Goal: Transaction & Acquisition: Book appointment/travel/reservation

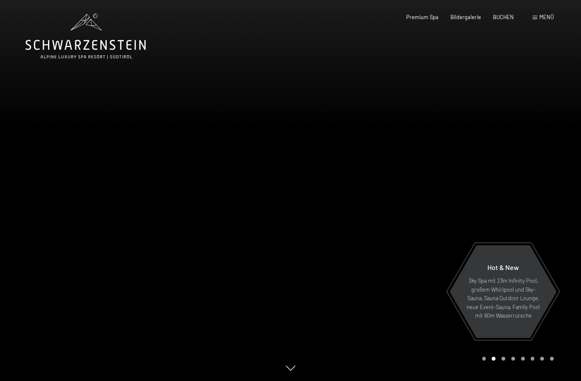
click at [436, 16] on span "BUCHEN" at bounding box center [503, 17] width 21 height 7
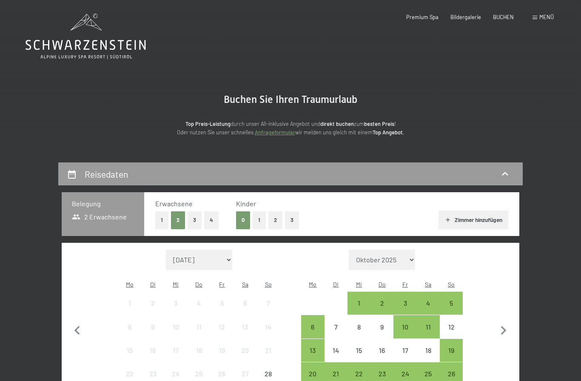
click at [263, 218] on button "1" at bounding box center [259, 219] width 13 height 17
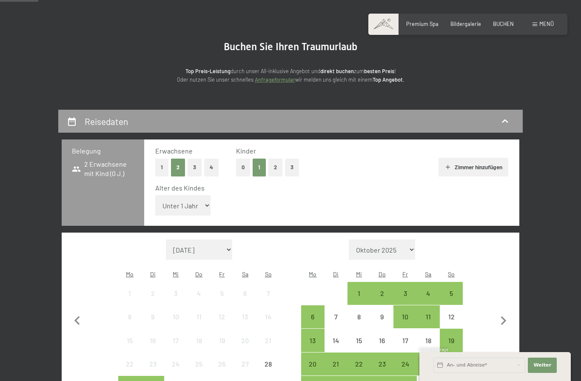
scroll to position [57, 0]
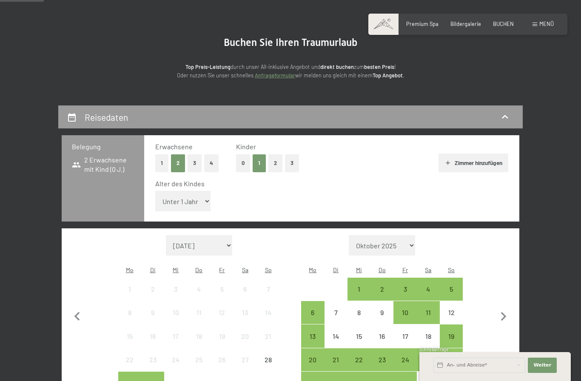
click at [194, 197] on select "Unter 1 Jahr 1 Jahr 2 Jahre 3 Jahre 4 Jahre 5 Jahre 6 Jahre 7 Jahre 8 Jahre 9 J…" at bounding box center [182, 201] width 55 height 20
select select "10"
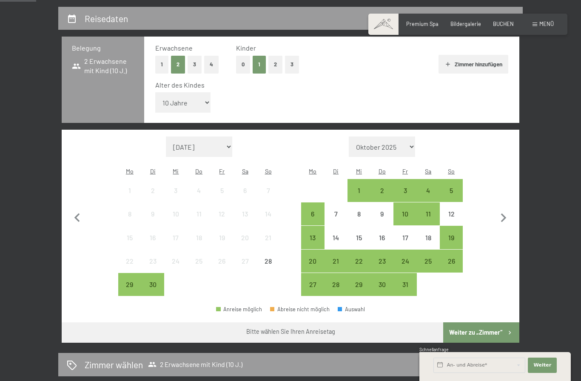
scroll to position [207, 0]
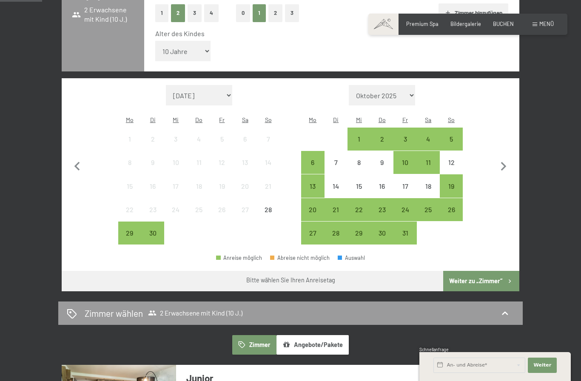
click at [503, 162] on icon "button" at bounding box center [504, 167] width 18 height 18
select select "[DATE]"
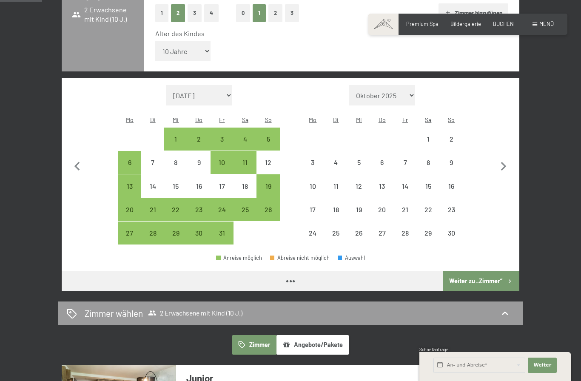
select select "[DATE]"
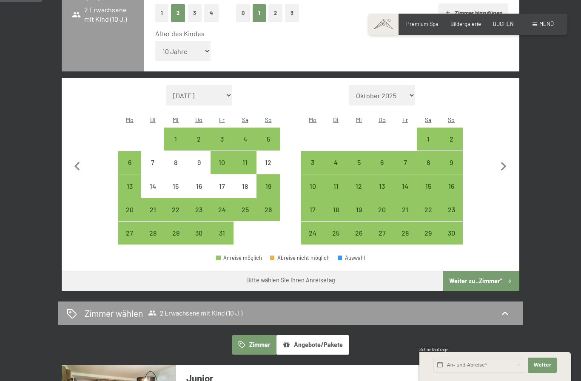
click at [503, 164] on icon "button" at bounding box center [504, 167] width 18 height 18
select select "[DATE]"
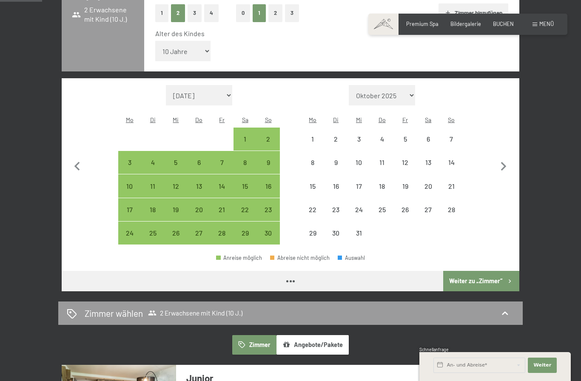
select select "[DATE]"
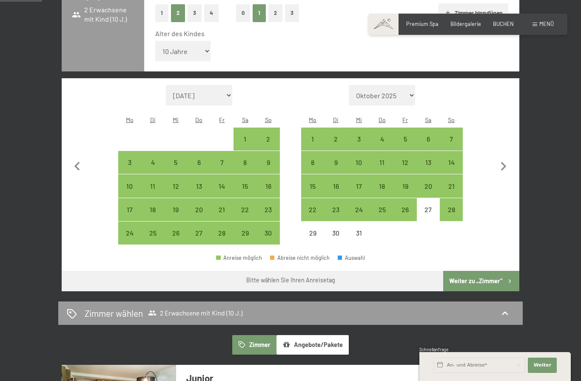
click at [428, 183] on div "20" at bounding box center [428, 193] width 21 height 21
select select "[DATE]"
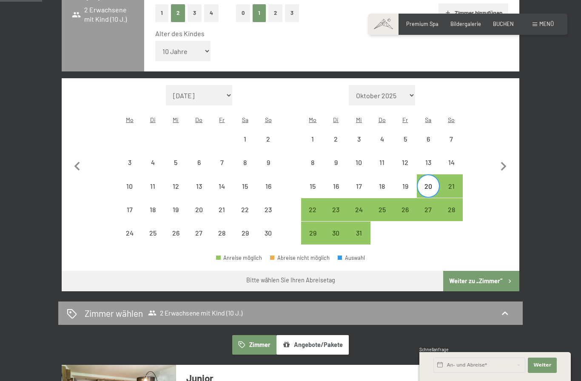
click at [384, 206] on div "25" at bounding box center [381, 216] width 21 height 21
select select "[DATE]"
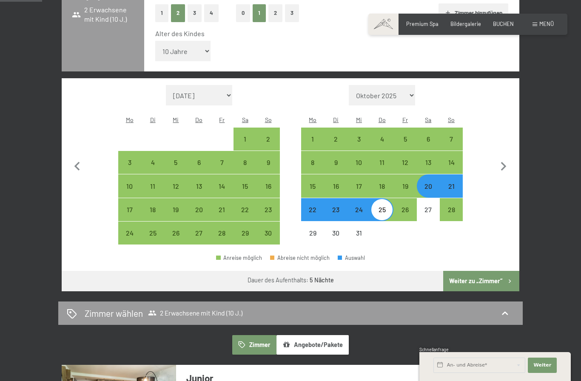
click at [491, 276] on button "Weiter zu „Zimmer“" at bounding box center [481, 281] width 76 height 20
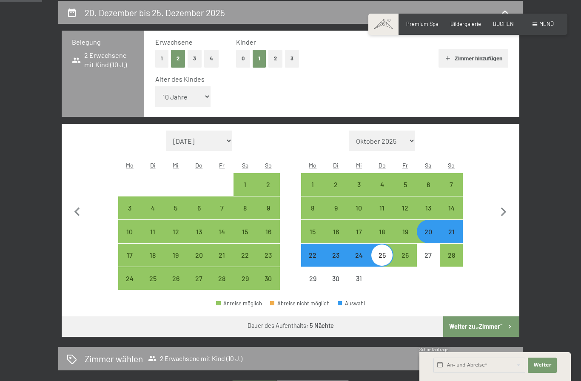
select select "[DATE]"
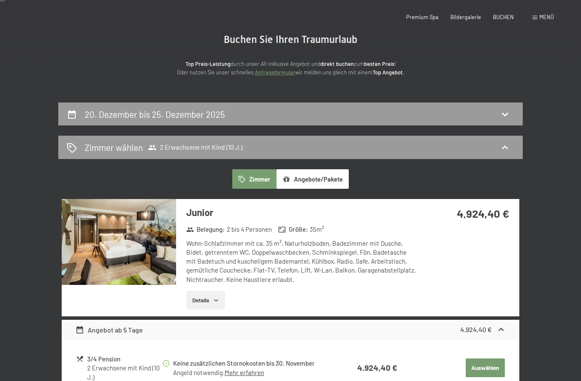
scroll to position [0, 0]
